Goal: Check status: Check status

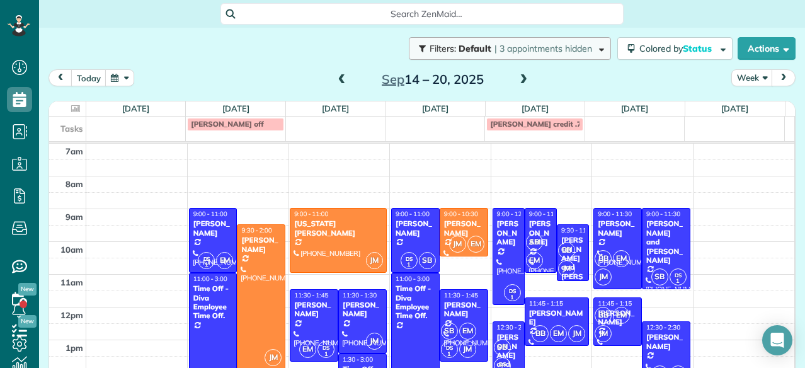
scroll to position [33, 0]
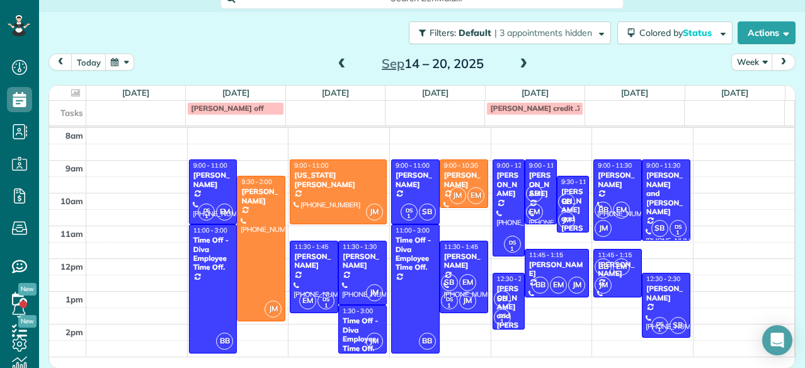
click at [519, 65] on span at bounding box center [524, 64] width 14 height 11
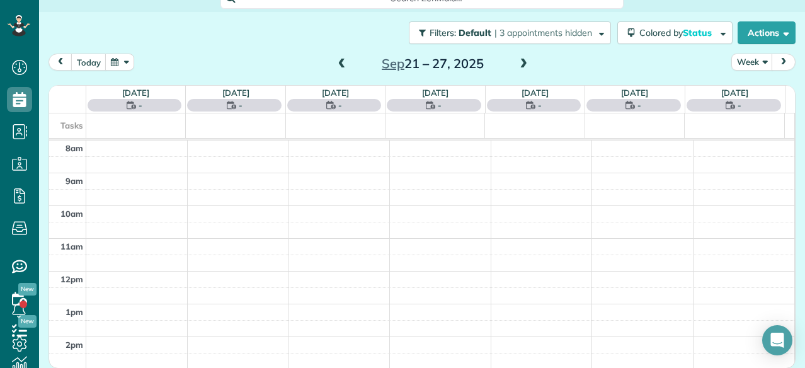
scroll to position [0, 0]
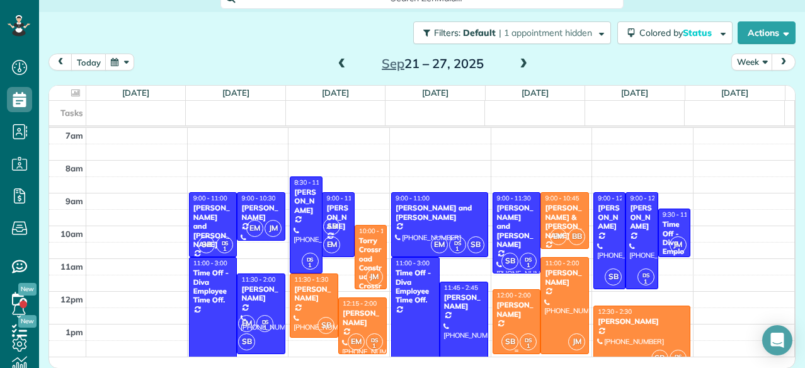
click at [500, 321] on div at bounding box center [516, 322] width 47 height 64
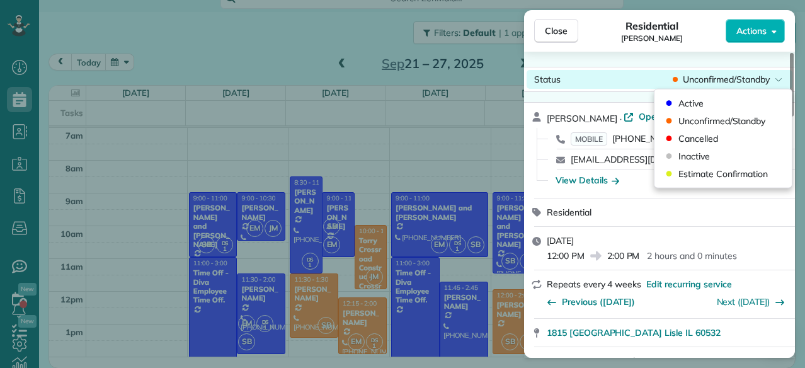
click at [744, 79] on span "Unconfirmed/Standby" at bounding box center [726, 79] width 87 height 13
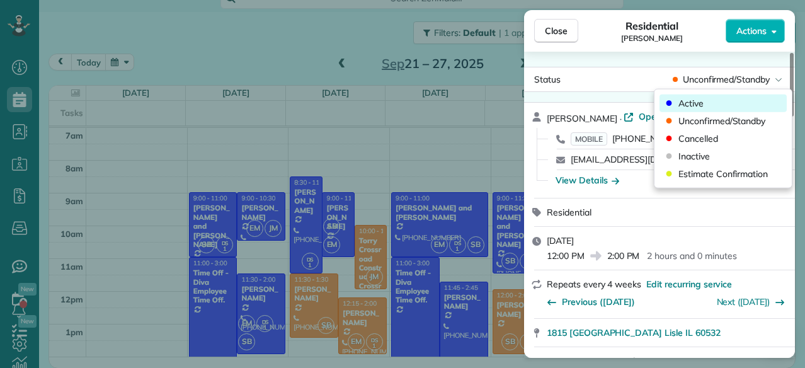
click at [721, 101] on div "Active" at bounding box center [723, 104] width 127 height 18
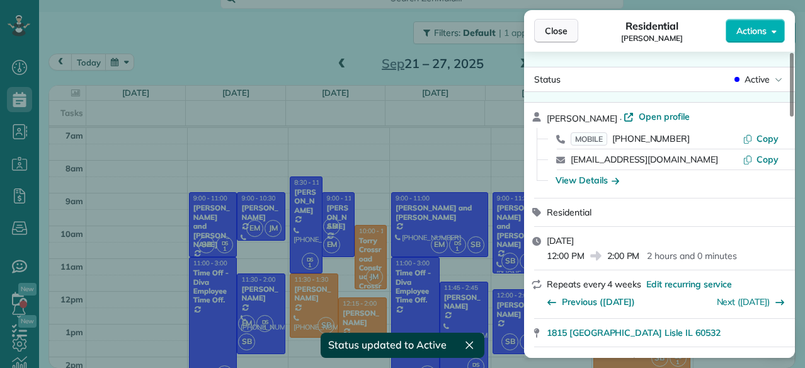
click at [555, 39] on button "Close" at bounding box center [556, 31] width 44 height 24
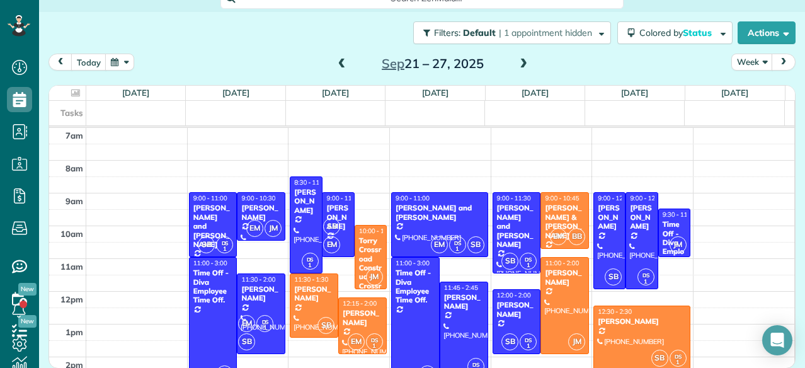
click at [488, 50] on div "Filters: Default | 1 appointment hidden Colored by Status Color by Cleaner Colo…" at bounding box center [422, 33] width 766 height 42
click at [340, 62] on span at bounding box center [342, 64] width 14 height 11
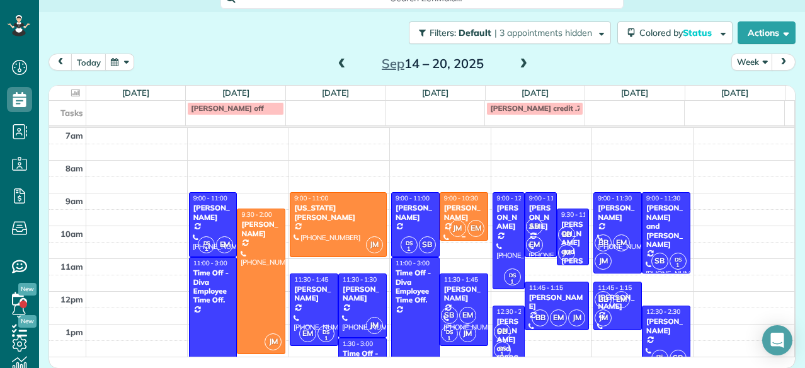
click at [466, 206] on div "[PERSON_NAME]" at bounding box center [464, 213] width 41 height 18
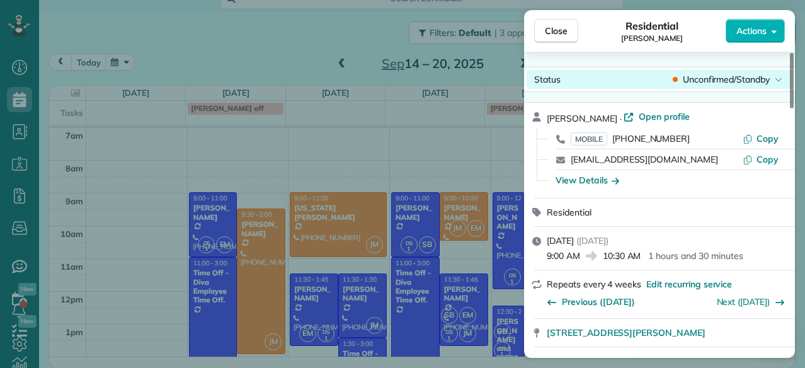
click at [744, 79] on span "Unconfirmed/Standby" at bounding box center [726, 79] width 87 height 13
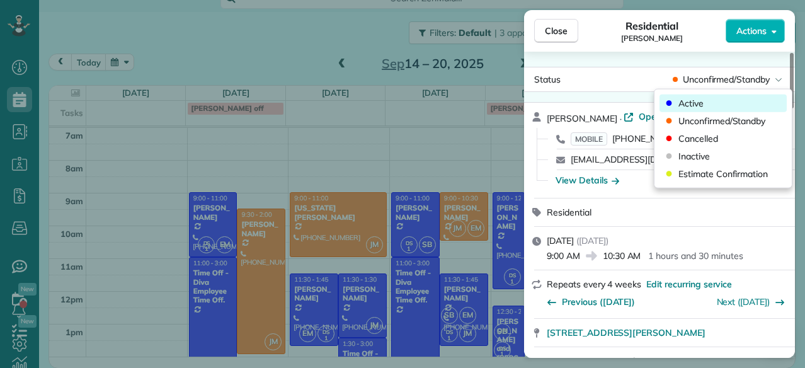
click at [721, 98] on div "Active" at bounding box center [723, 104] width 127 height 18
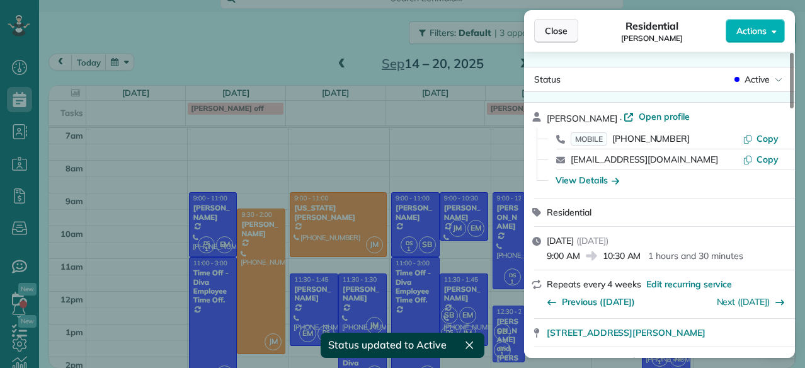
click at [567, 26] on span "Close" at bounding box center [556, 31] width 23 height 13
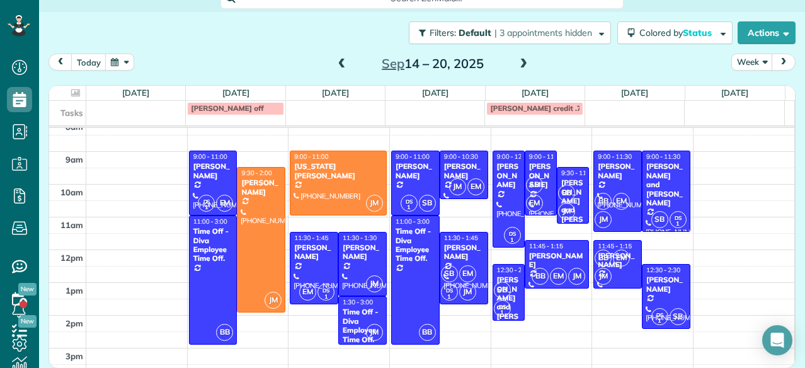
scroll to position [43, 0]
